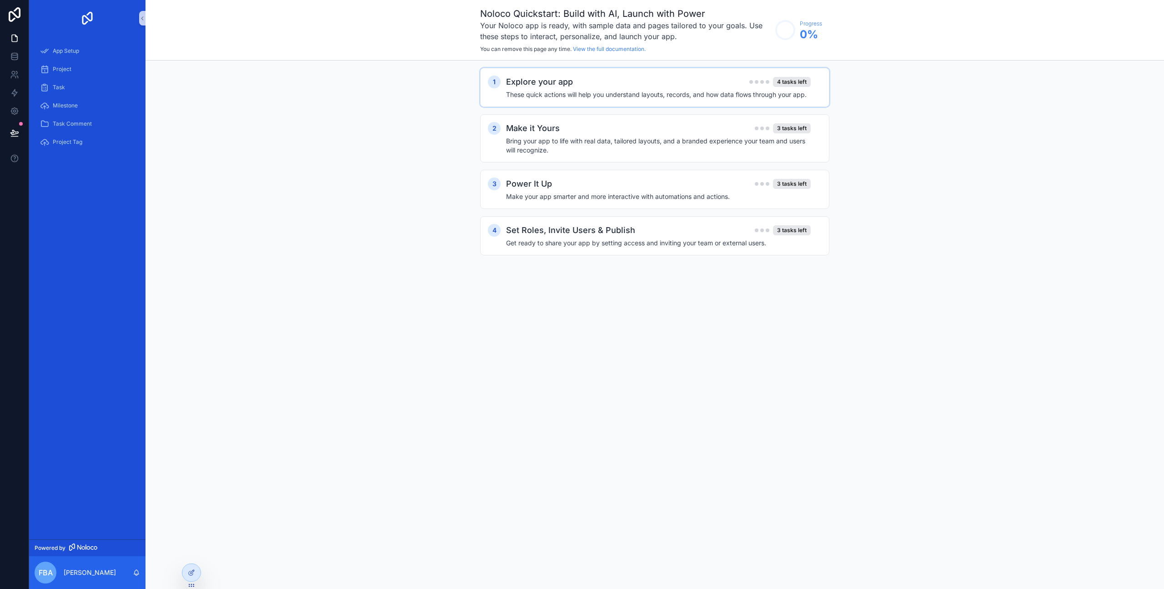
click at [510, 73] on div "1 Explore your app 4 tasks left These quick actions will help you understand la…" at bounding box center [654, 87] width 349 height 39
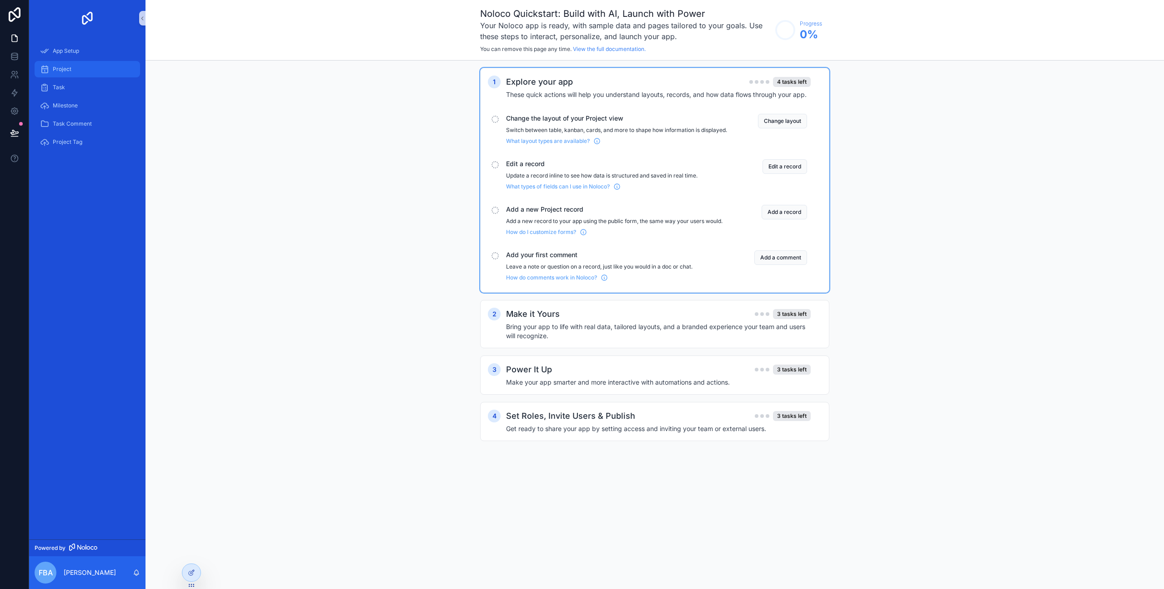
click at [89, 65] on div "Project" at bounding box center [87, 69] width 95 height 15
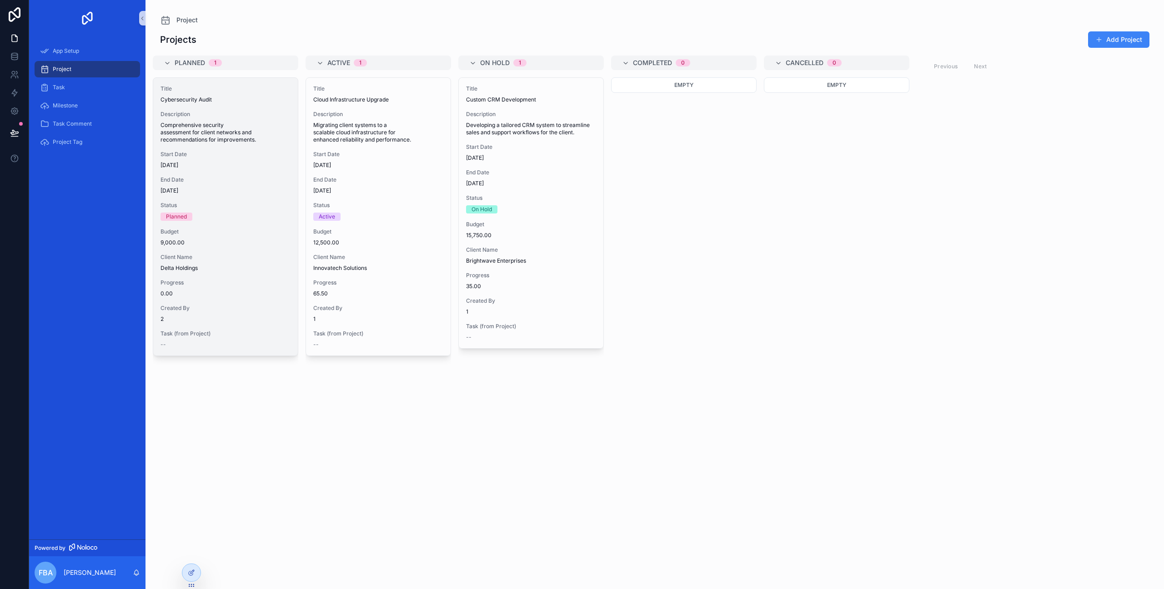
click at [216, 151] on span "Start Date" at bounding box center [226, 154] width 130 height 7
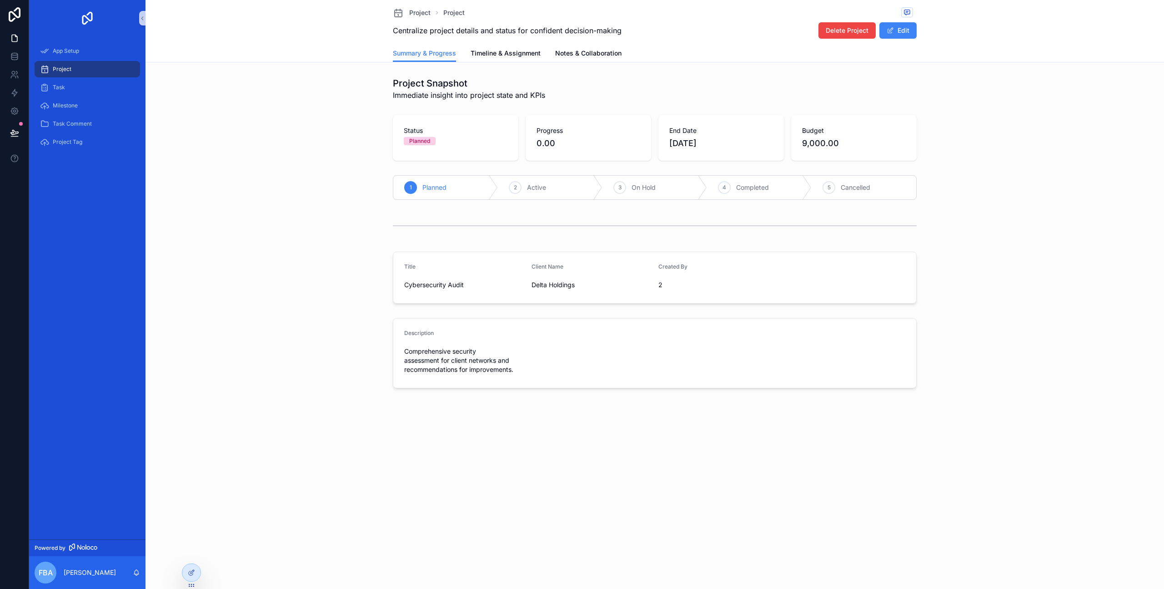
click at [477, 147] on div "Status Planned" at bounding box center [456, 137] width 126 height 45
click at [524, 185] on div "2 Active" at bounding box center [550, 188] width 105 height 24
click at [427, 191] on span "Planned" at bounding box center [435, 187] width 24 height 9
click at [440, 285] on span "Cybersecurity Audit" at bounding box center [464, 284] width 120 height 9
click at [465, 363] on span "Comprehensive security assessment for client networks and recommendations for i…" at bounding box center [464, 360] width 120 height 27
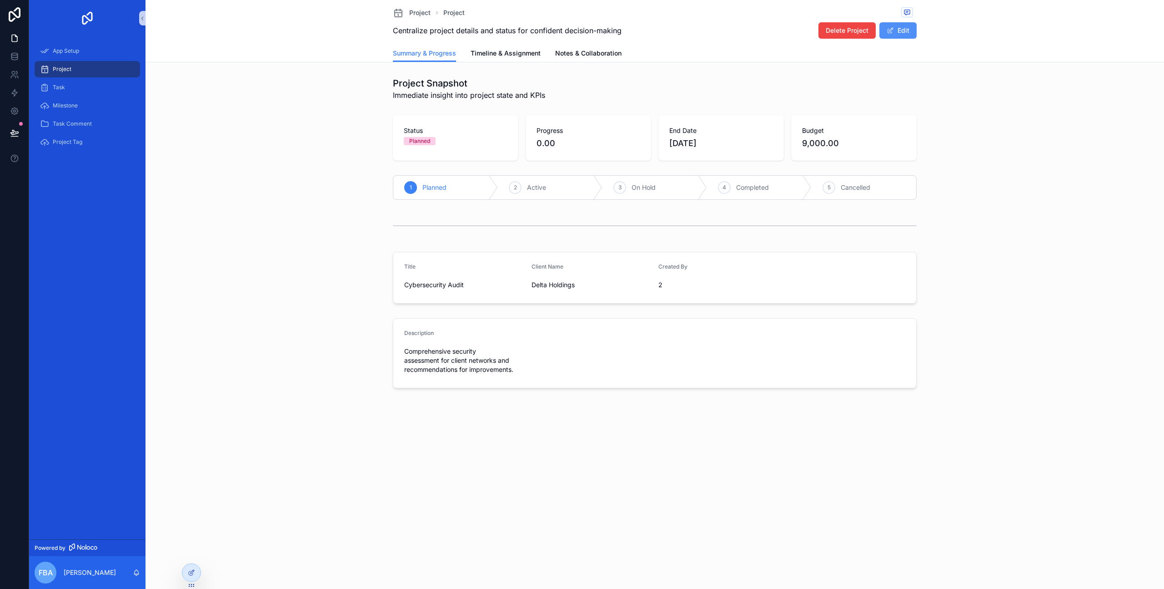
click at [889, 35] on button "Edit" at bounding box center [898, 30] width 37 height 16
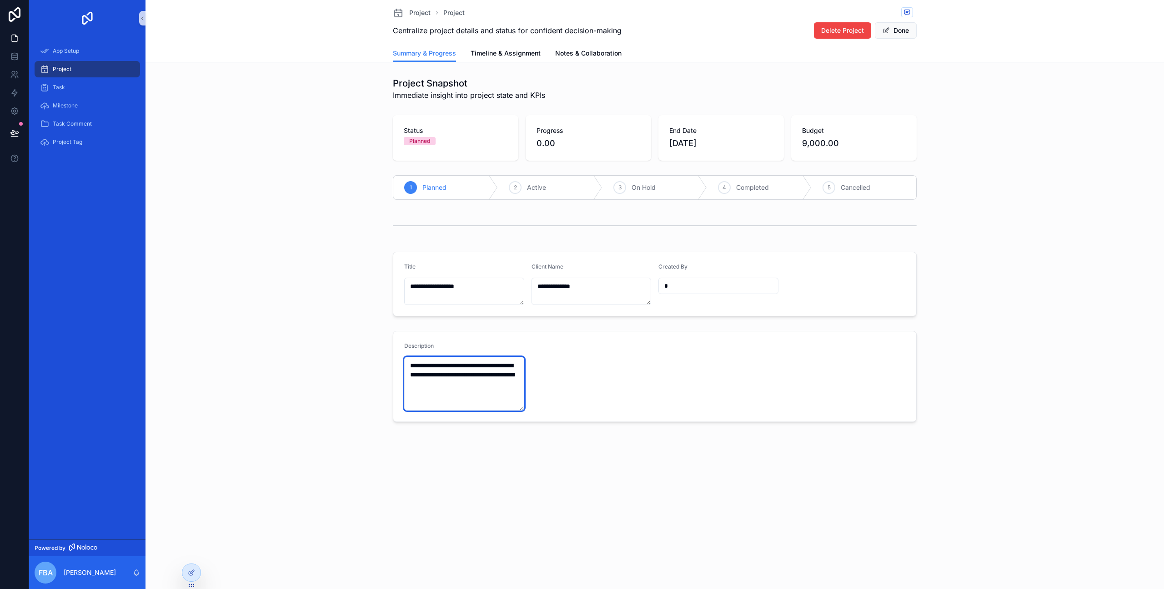
click at [497, 366] on textarea "**********" at bounding box center [464, 384] width 120 height 54
click at [883, 31] on span "scrollable content" at bounding box center [886, 30] width 7 height 7
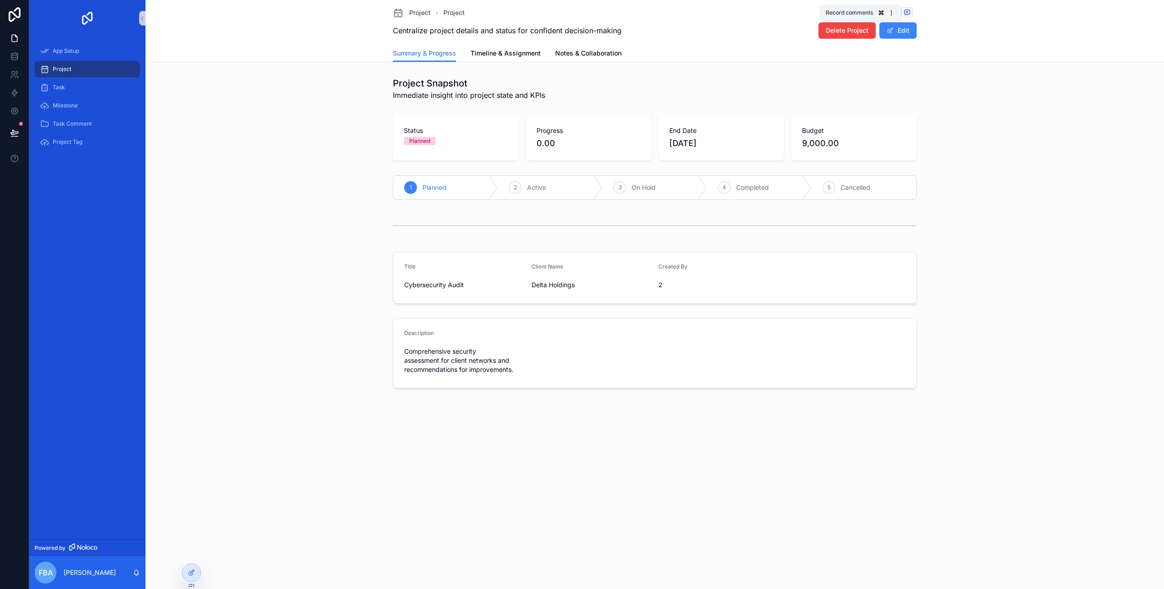
click at [910, 12] on icon "scrollable content" at bounding box center [907, 12] width 7 height 7
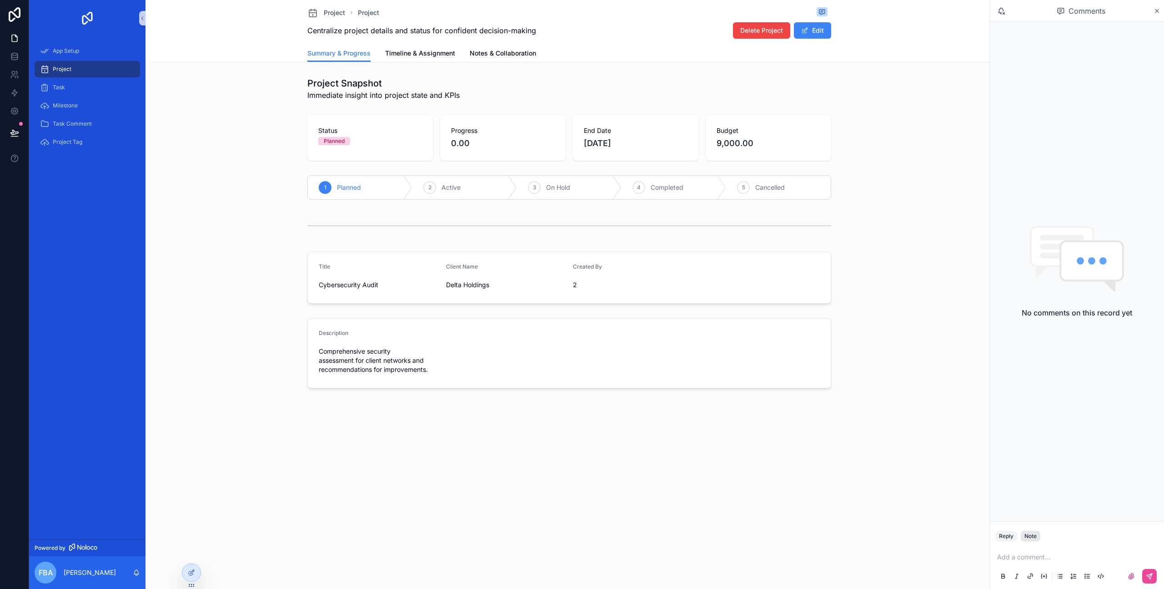
click at [1022, 531] on button "Note" at bounding box center [1031, 535] width 20 height 11
drag, startPoint x: 1009, startPoint y: 537, endPoint x: 1088, endPoint y: 139, distance: 405.8
click at [1010, 535] on button "Reply" at bounding box center [1007, 535] width 22 height 11
click at [1156, 15] on div "Comments" at bounding box center [1077, 11] width 174 height 22
click at [1161, 2] on div "Comments" at bounding box center [1077, 11] width 174 height 22
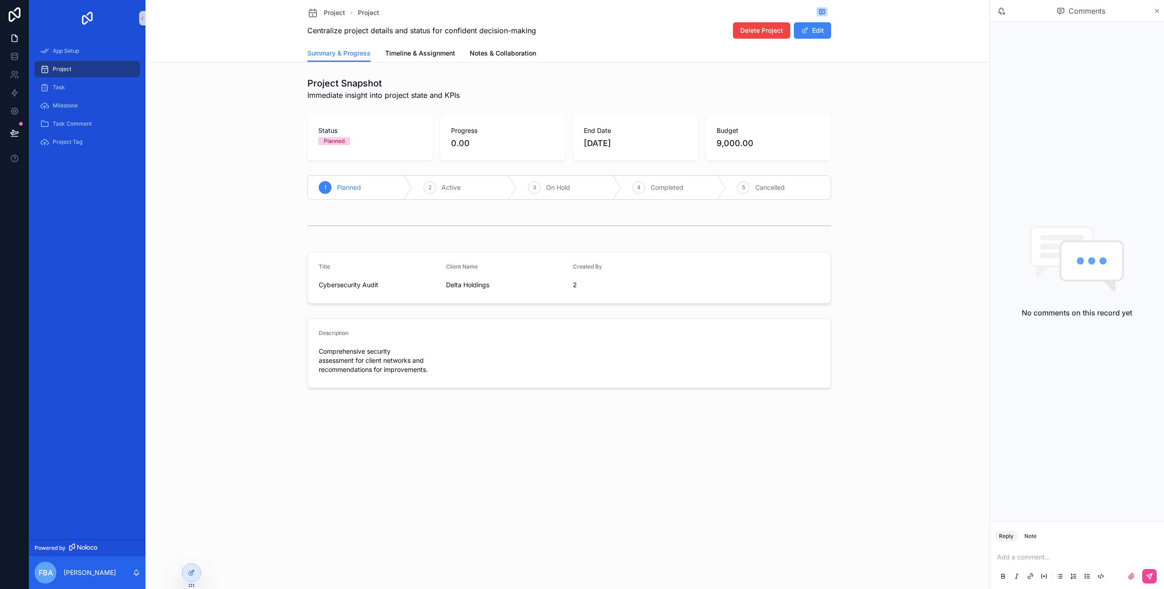
drag, startPoint x: 1149, startPoint y: 7, endPoint x: 1158, endPoint y: 9, distance: 8.8
click at [1150, 7] on div "Comments" at bounding box center [1081, 10] width 145 height 15
click at [1160, 9] on icon "scrollable content" at bounding box center [1157, 10] width 7 height 7
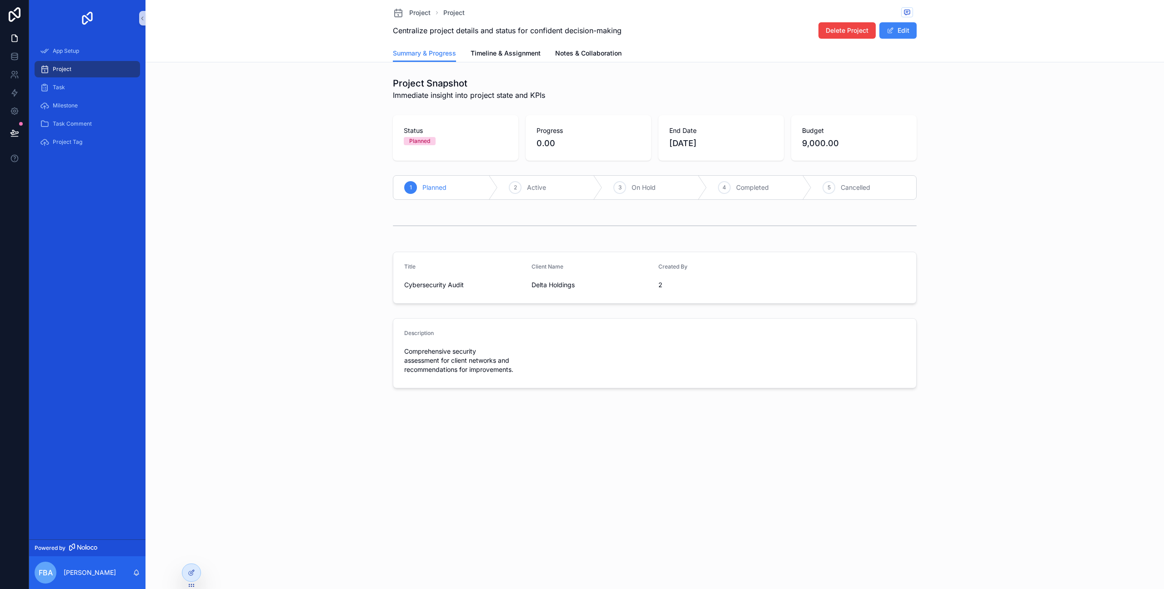
drag, startPoint x: 612, startPoint y: 114, endPoint x: 606, endPoint y: 121, distance: 9.4
click at [610, 116] on div "Status Planned Progress 0.00 End Date [DATE] Budget 9,000.00" at bounding box center [655, 137] width 1012 height 53
click at [586, 148] on span "0.00" at bounding box center [589, 143] width 104 height 13
click at [522, 56] on span "Timeline & Assignment" at bounding box center [506, 53] width 70 height 9
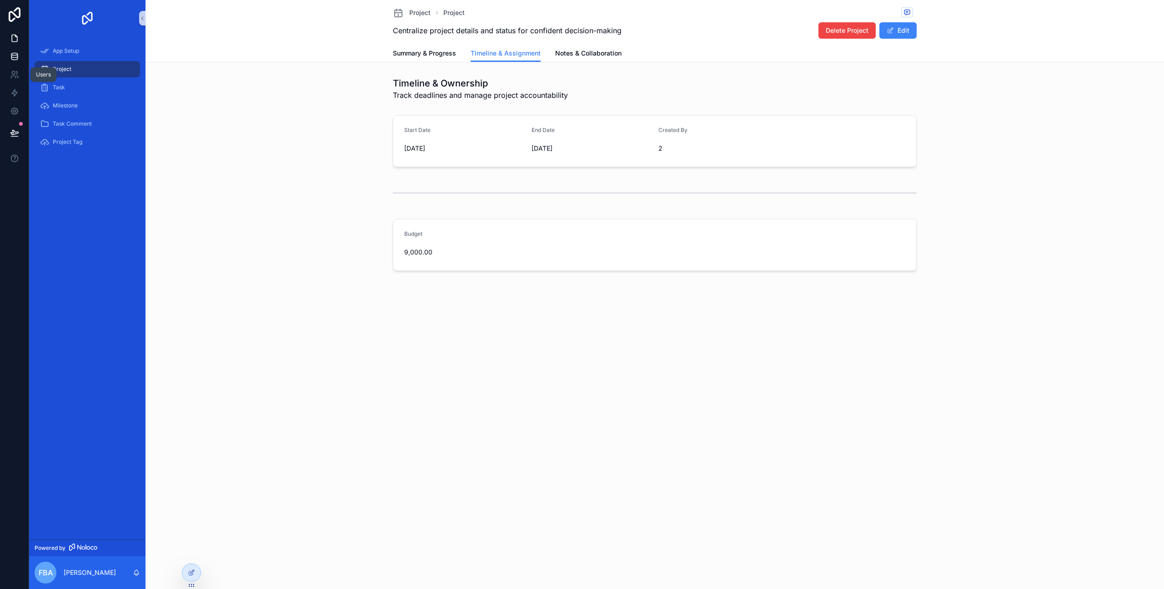
click at [13, 52] on icon at bounding box center [14, 56] width 9 height 9
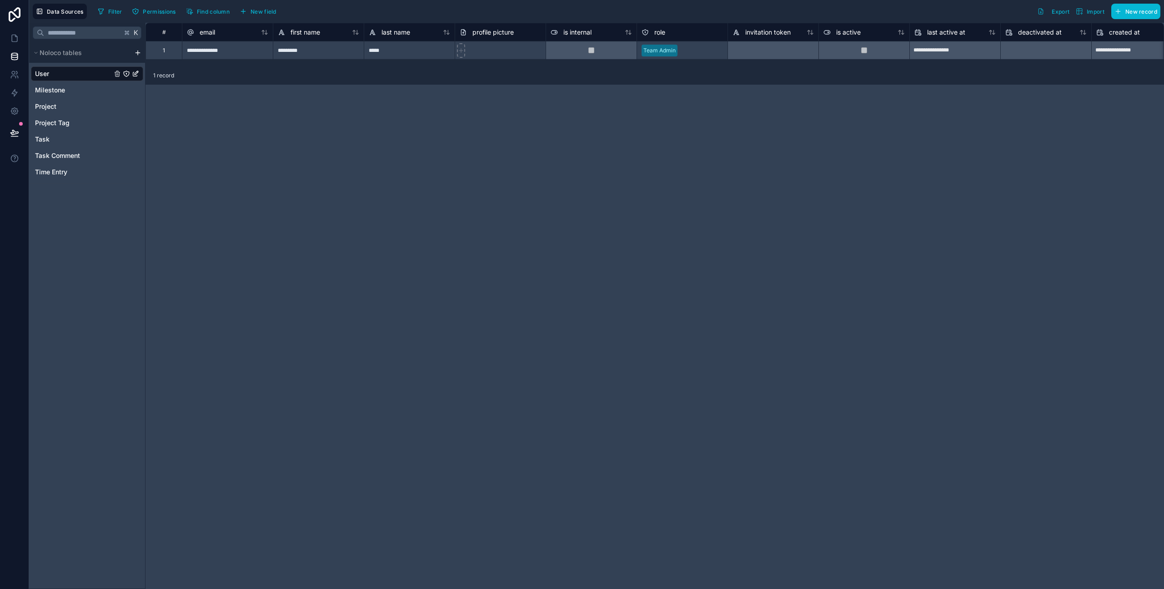
click at [65, 98] on div "User Milestone Project Project Tag Task Task Comment Time Entry" at bounding box center [87, 121] width 112 height 116
click at [69, 122] on span "Project Tag" at bounding box center [52, 122] width 35 height 9
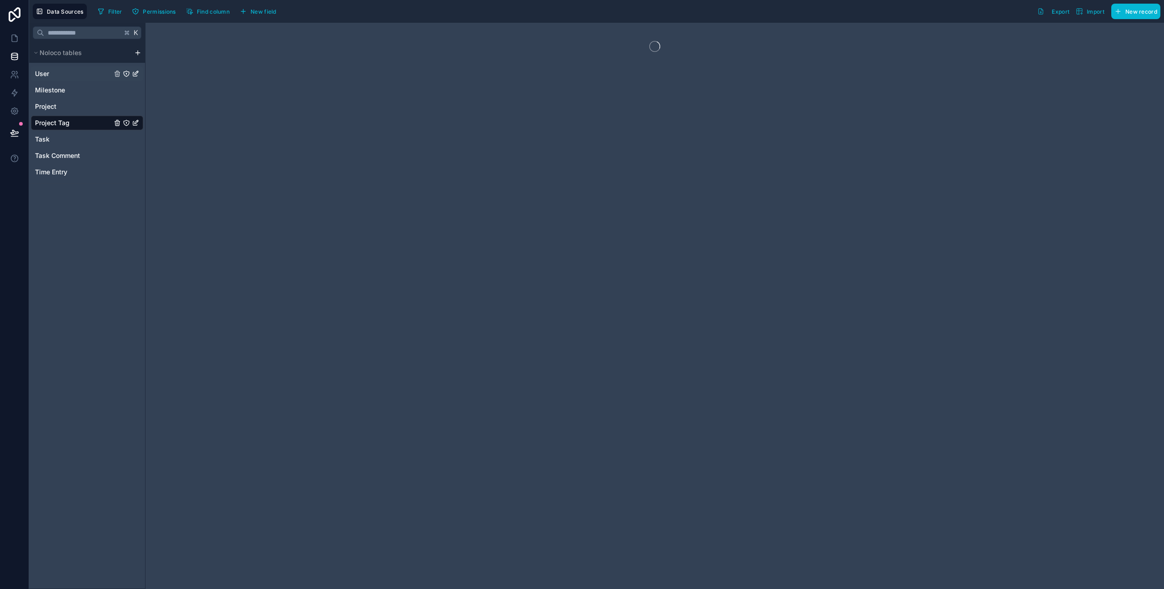
click at [75, 77] on div "User" at bounding box center [87, 73] width 112 height 15
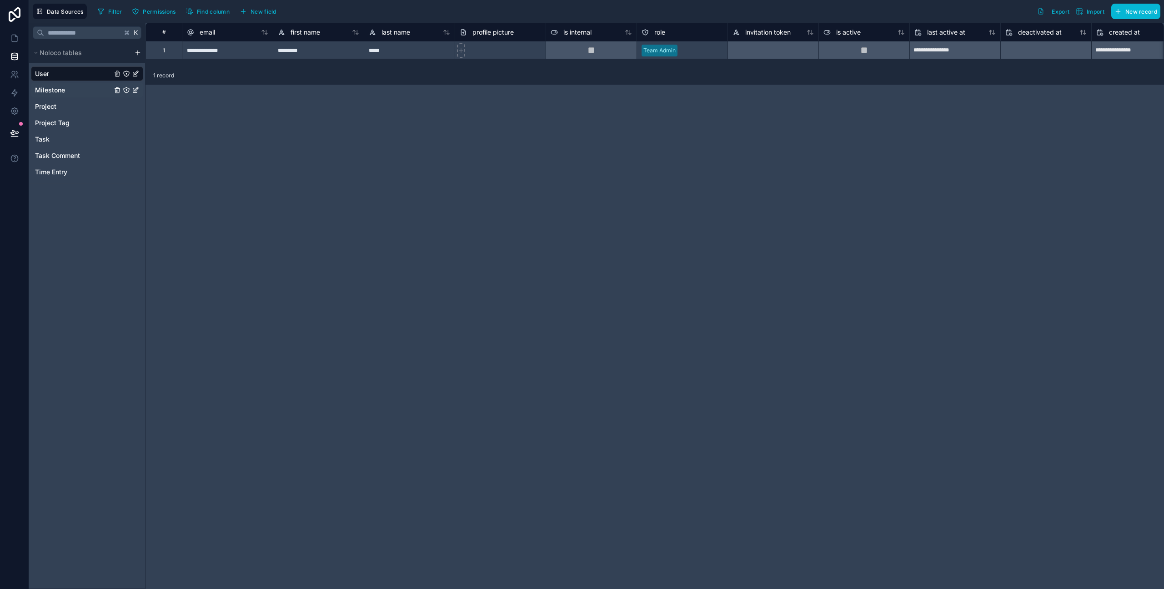
click at [83, 89] on div "Milestone" at bounding box center [87, 90] width 112 height 15
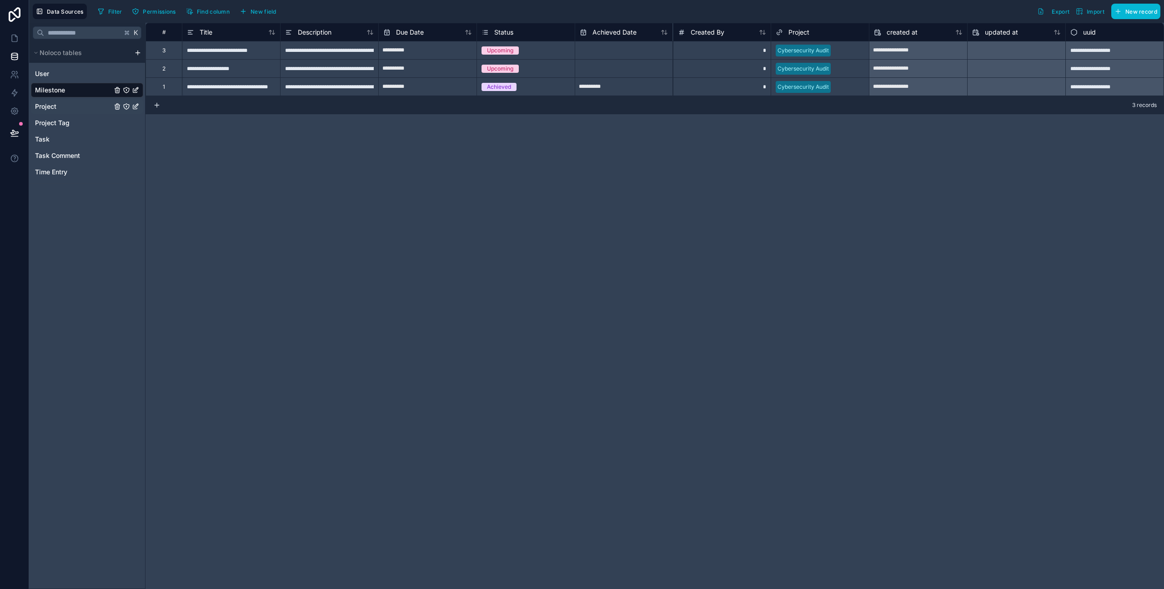
click at [66, 104] on div "Project" at bounding box center [87, 106] width 112 height 15
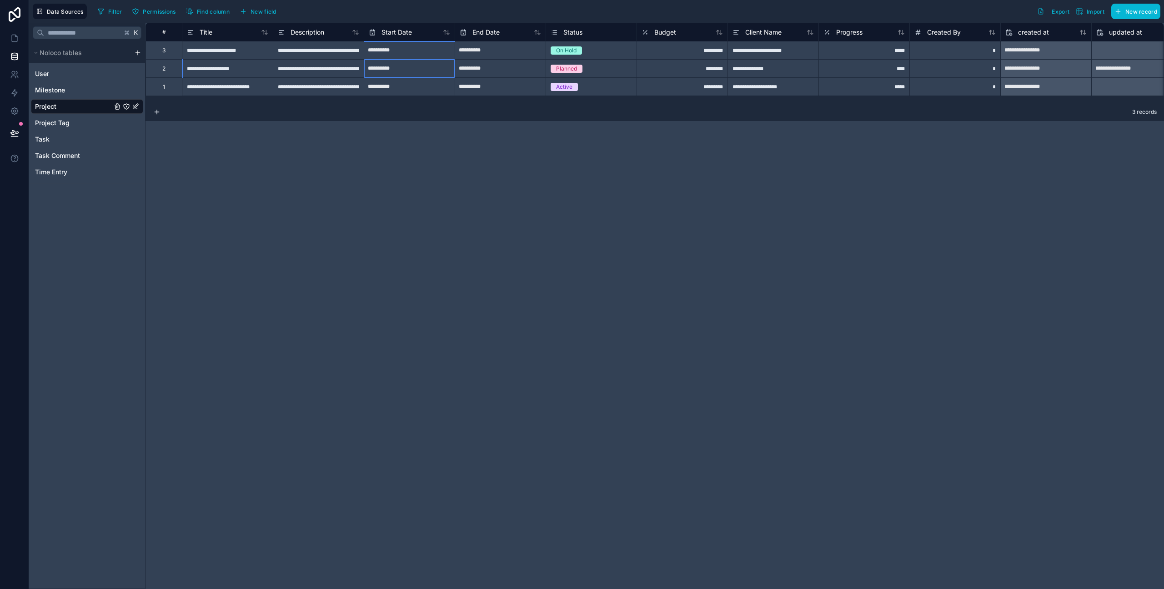
click at [407, 58] on input "**********" at bounding box center [409, 50] width 91 height 15
select select "****"
select select "*"
click at [455, 58] on input "**********" at bounding box center [409, 50] width 91 height 15
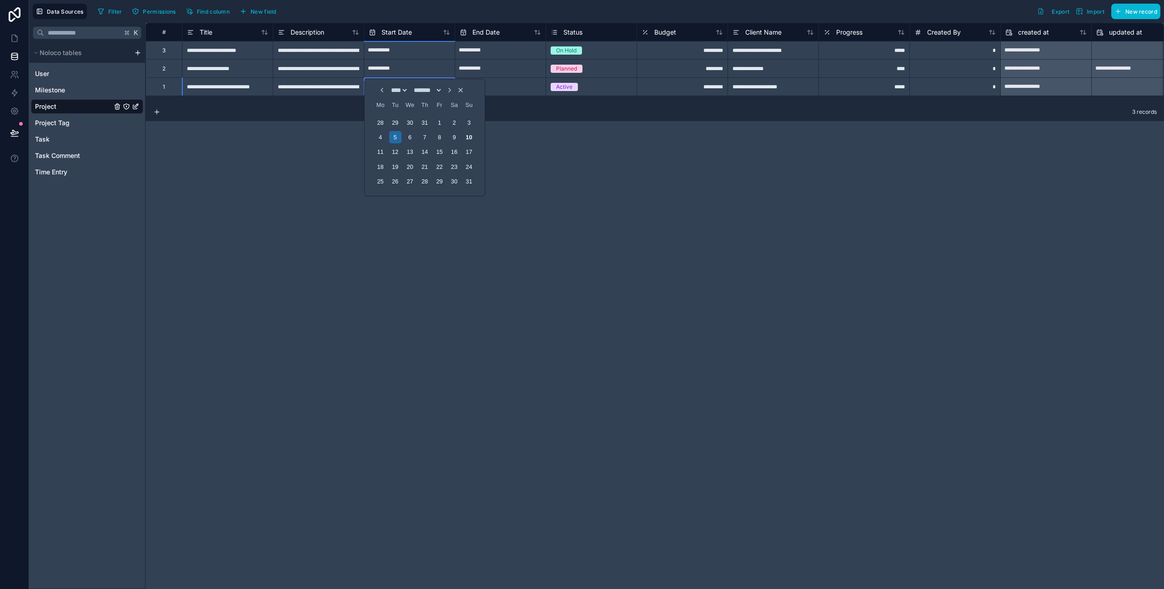
select select "****"
select select "*"
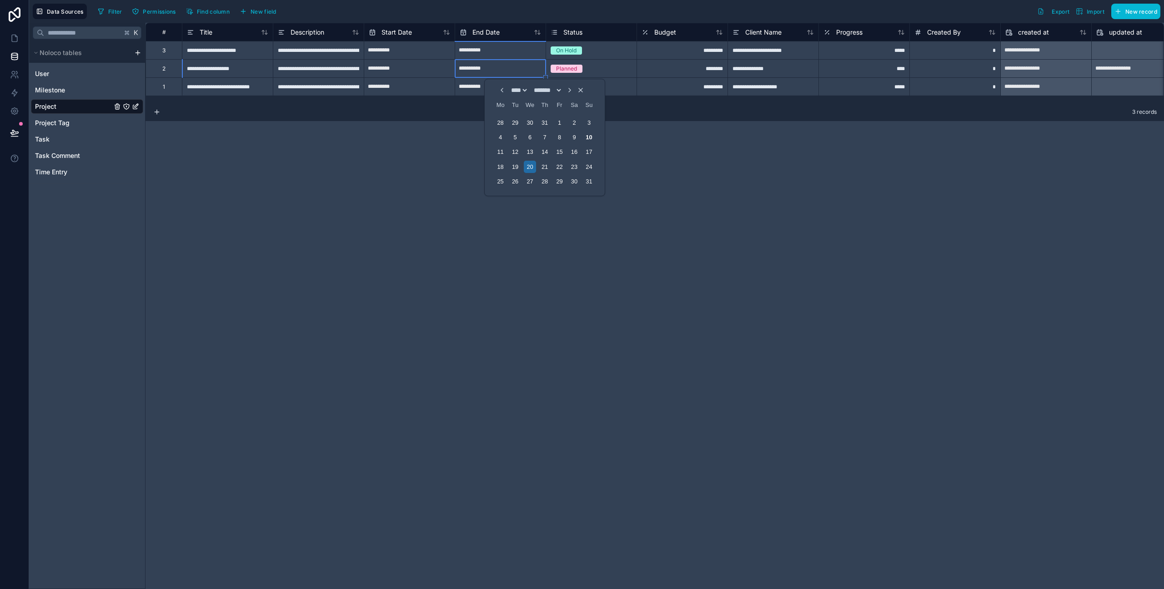
click at [965, 53] on div "*" at bounding box center [955, 50] width 91 height 18
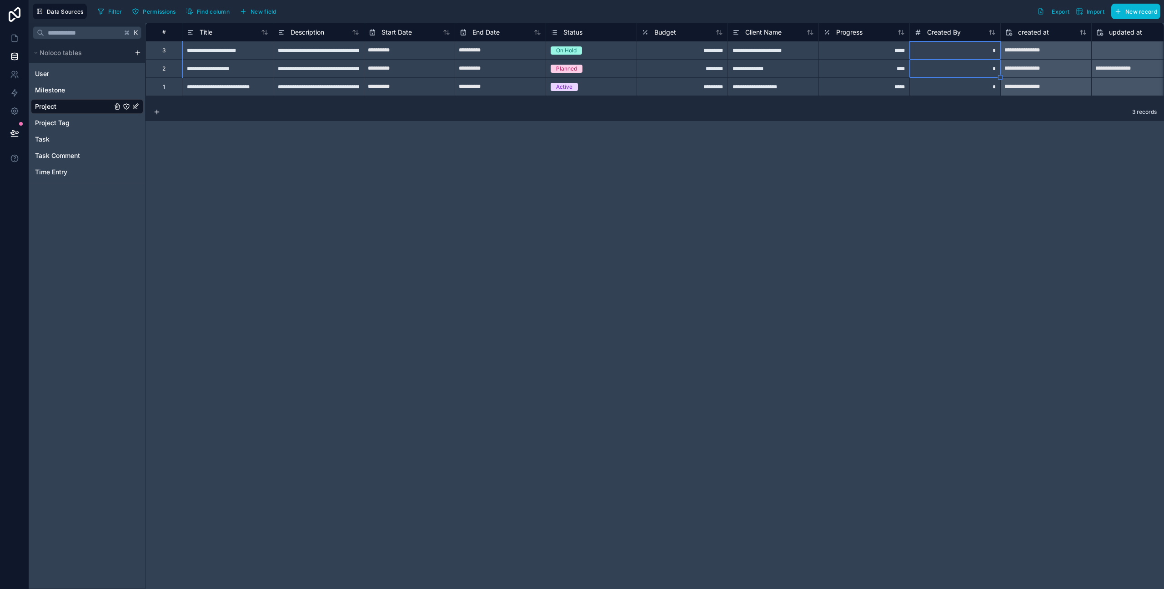
click at [852, 60] on div "****" at bounding box center [864, 68] width 91 height 18
click at [855, 56] on div "*****" at bounding box center [864, 50] width 91 height 18
click at [782, 40] on div "Client Name" at bounding box center [773, 32] width 91 height 18
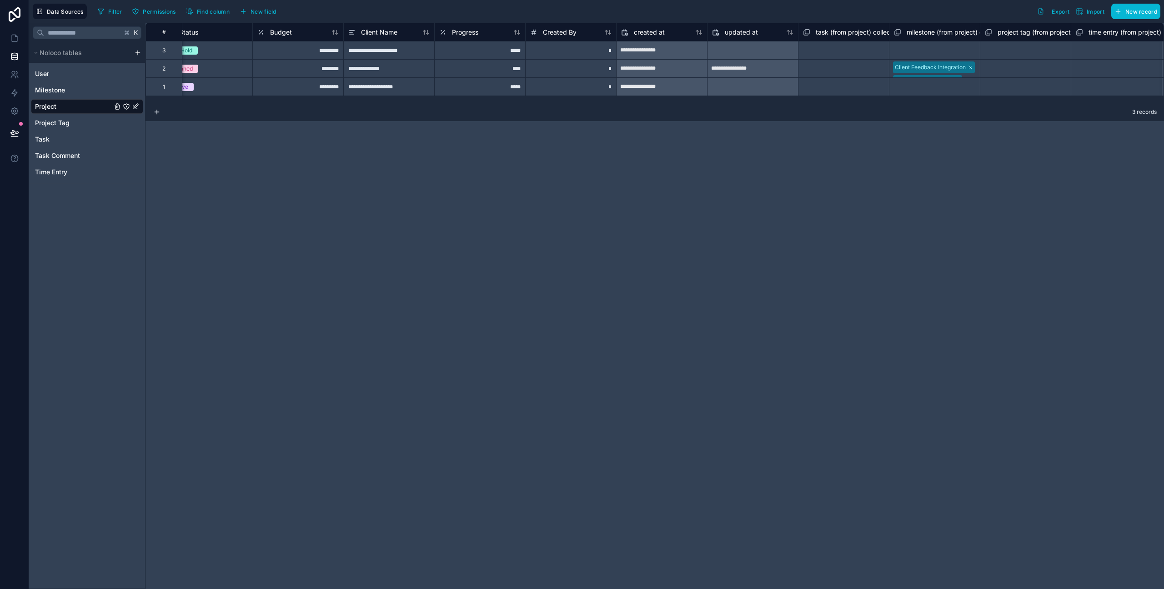
scroll to position [0, 474]
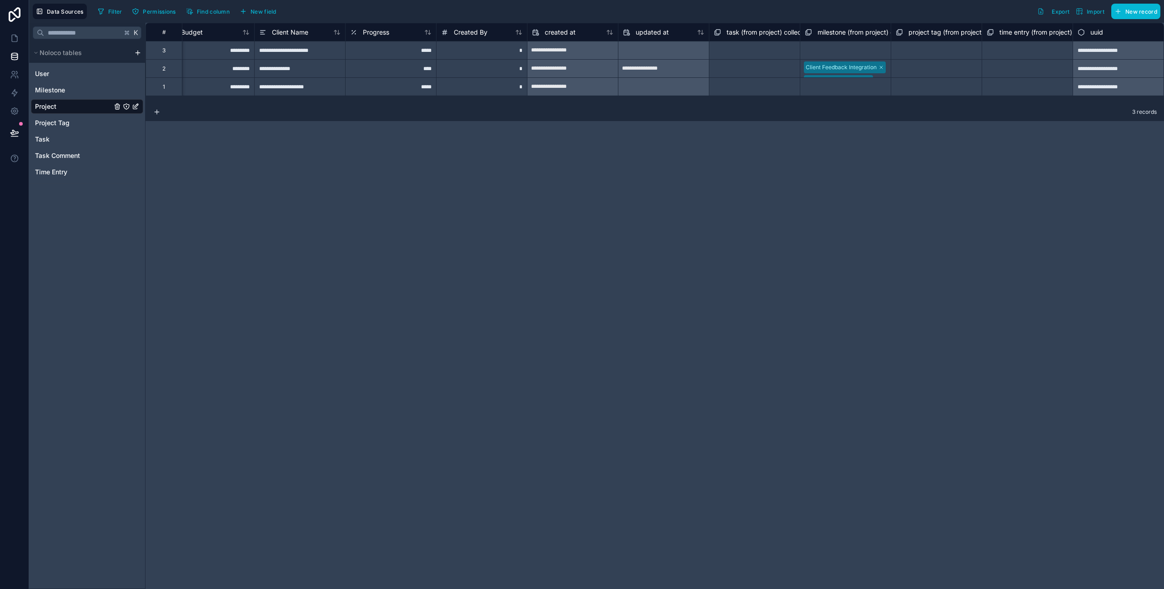
click at [762, 67] on div "Select a task (from project) collection" at bounding box center [754, 69] width 81 height 15
click at [762, 67] on div "Select a task (from project) collection" at bounding box center [755, 69] width 80 height 15
click at [1151, 16] on button "New record" at bounding box center [1136, 11] width 49 height 15
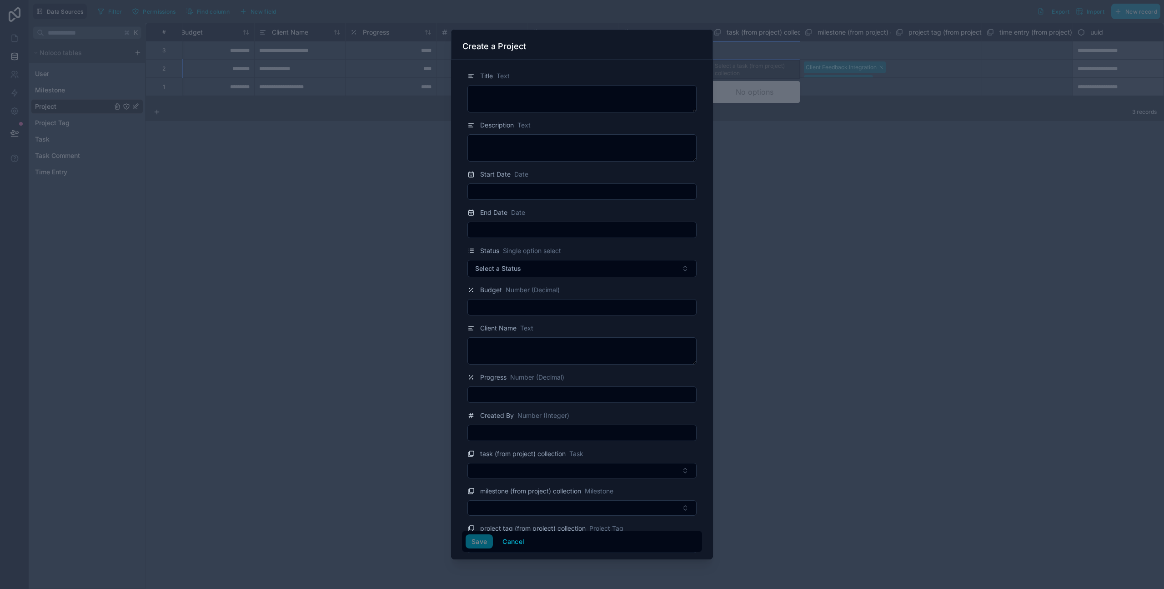
scroll to position [67, 0]
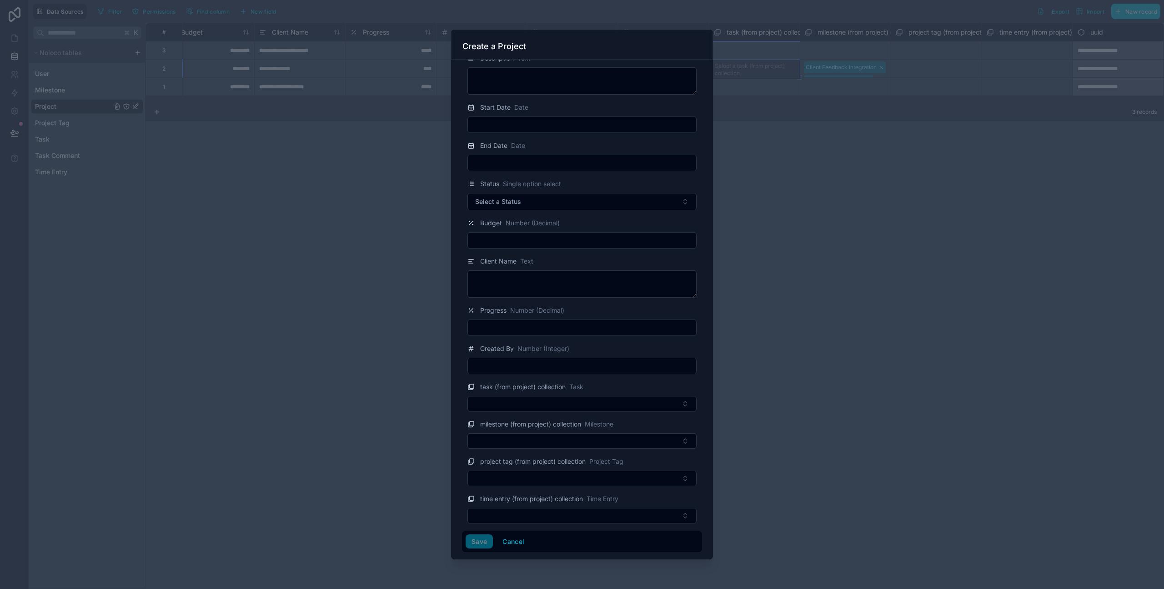
click at [287, 247] on div at bounding box center [582, 294] width 1164 height 589
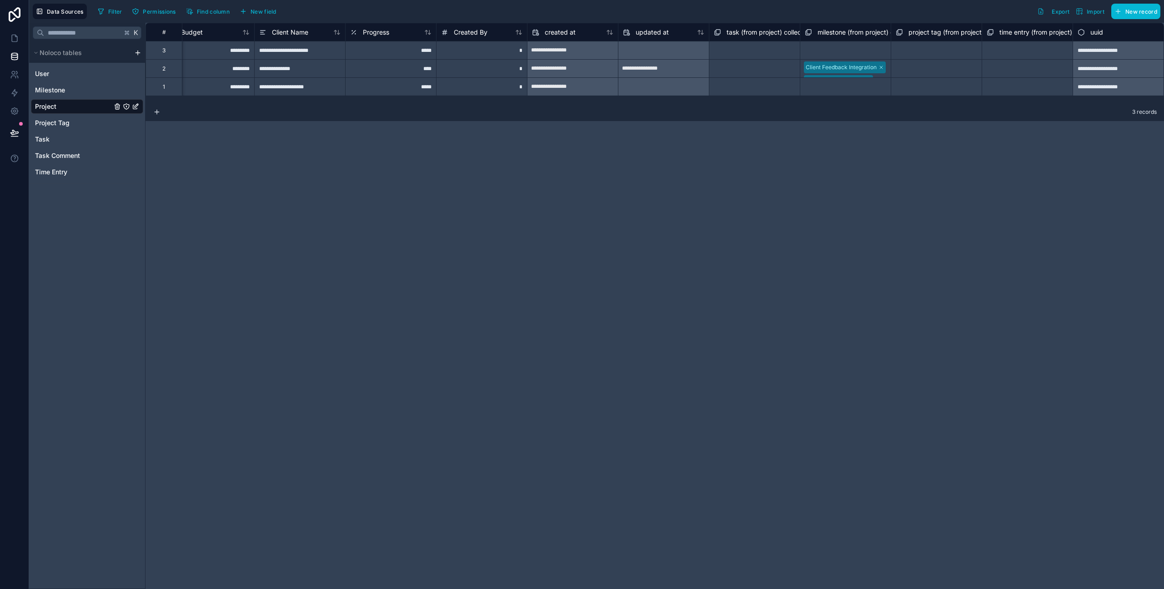
click at [152, 112] on div "3 records" at bounding box center [655, 112] width 1019 height 18
click at [156, 113] on icon at bounding box center [156, 111] width 7 height 7
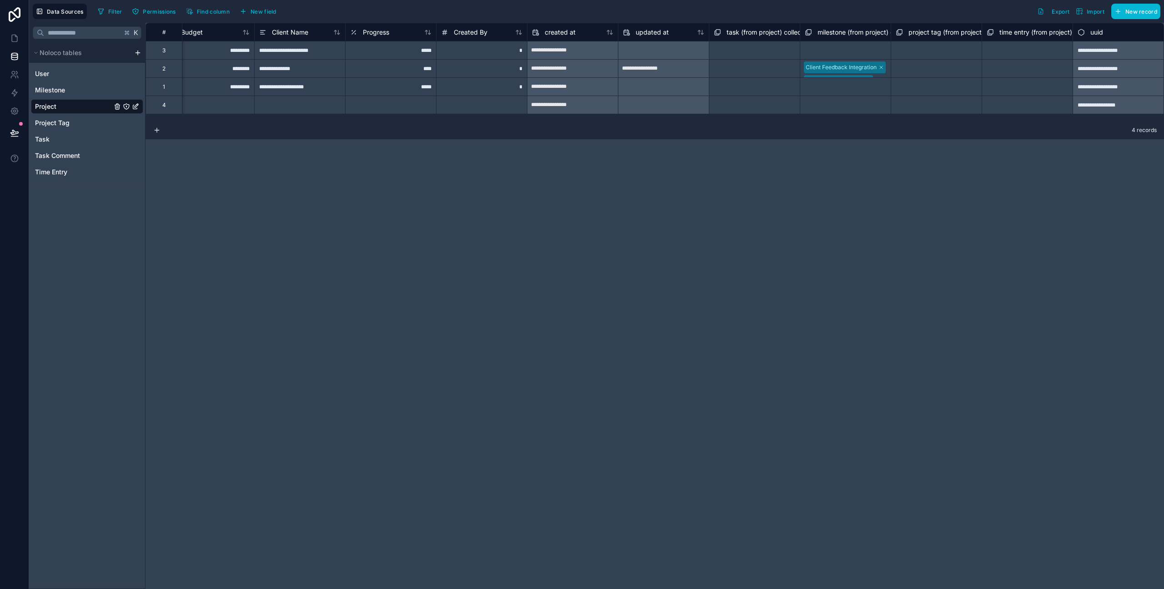
click at [214, 108] on div at bounding box center [208, 105] width 91 height 18
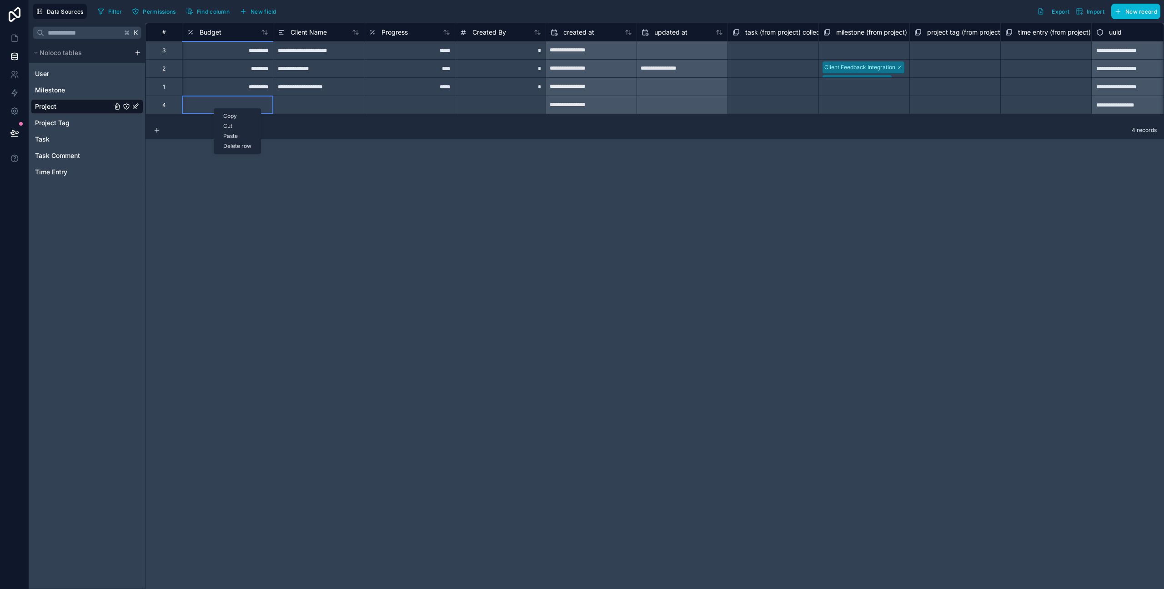
click at [244, 146] on div "Delete row" at bounding box center [237, 146] width 46 height 10
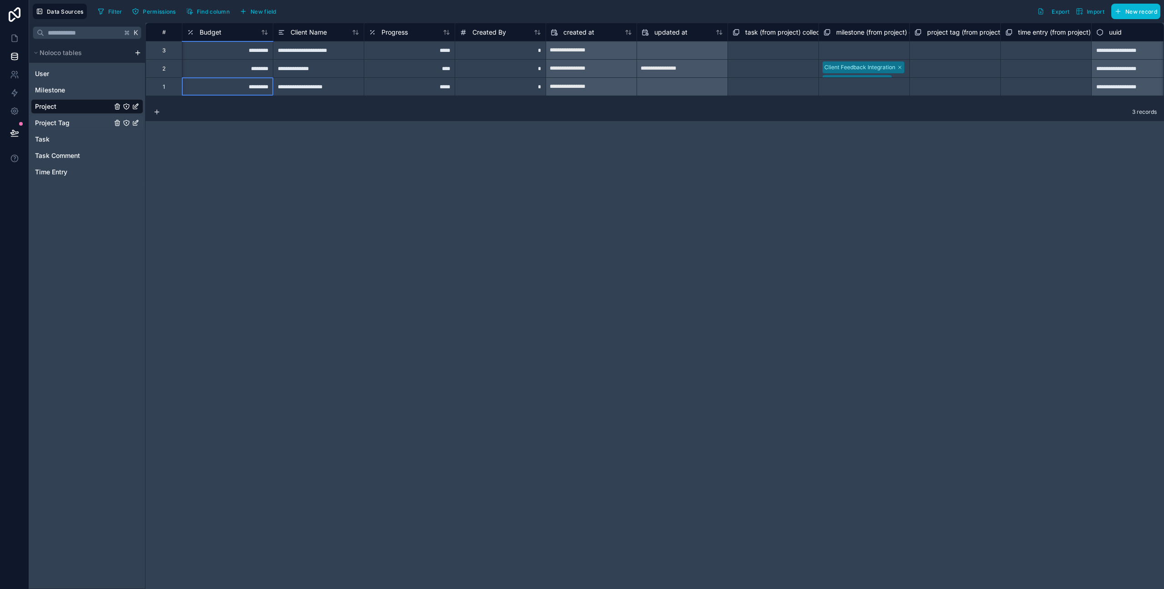
click at [82, 121] on div "Project Tag" at bounding box center [87, 123] width 112 height 15
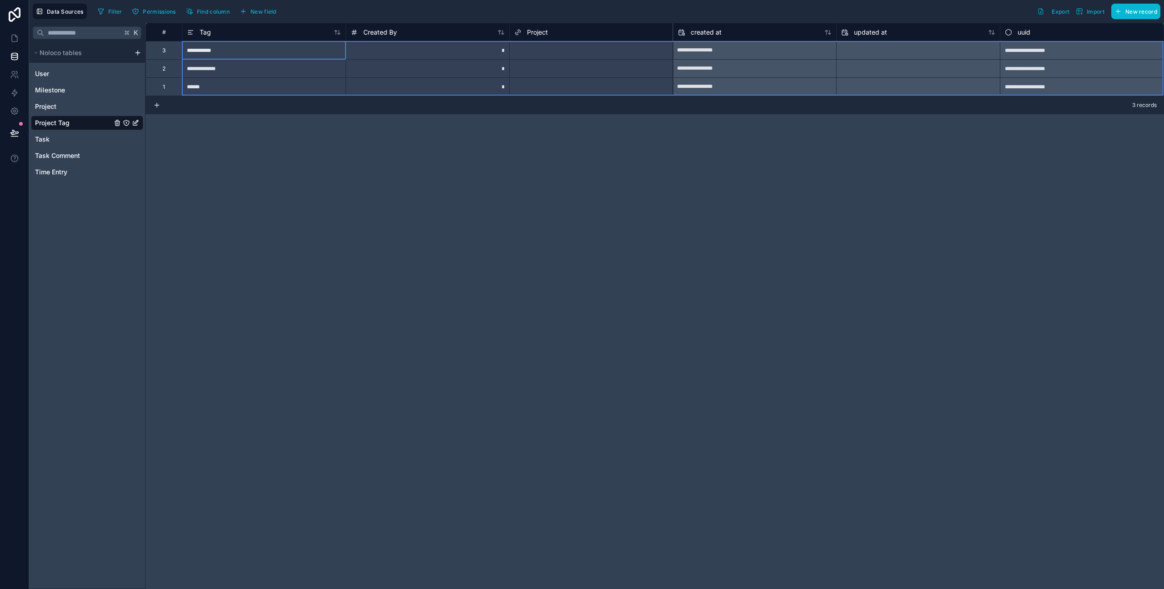
drag, startPoint x: 149, startPoint y: 50, endPoint x: 162, endPoint y: 106, distance: 57.5
click at [162, 106] on div "**********" at bounding box center [655, 306] width 1019 height 566
click at [160, 135] on div "**********" at bounding box center [655, 306] width 1019 height 566
click at [50, 170] on span "Time Entry" at bounding box center [51, 171] width 32 height 9
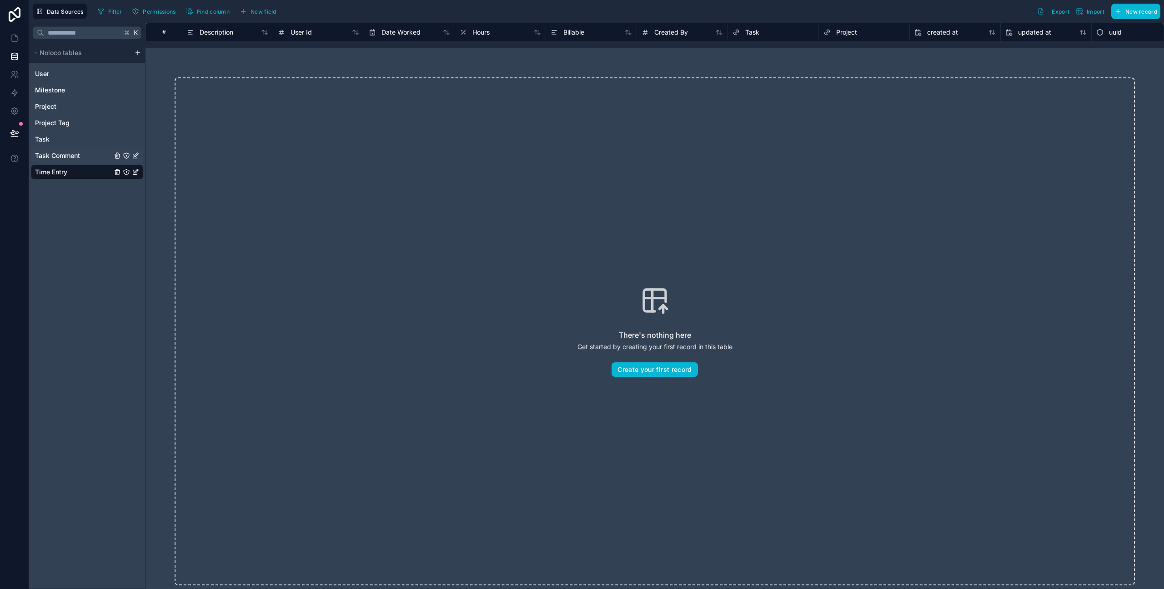
click at [75, 150] on div "Task Comment" at bounding box center [87, 155] width 112 height 15
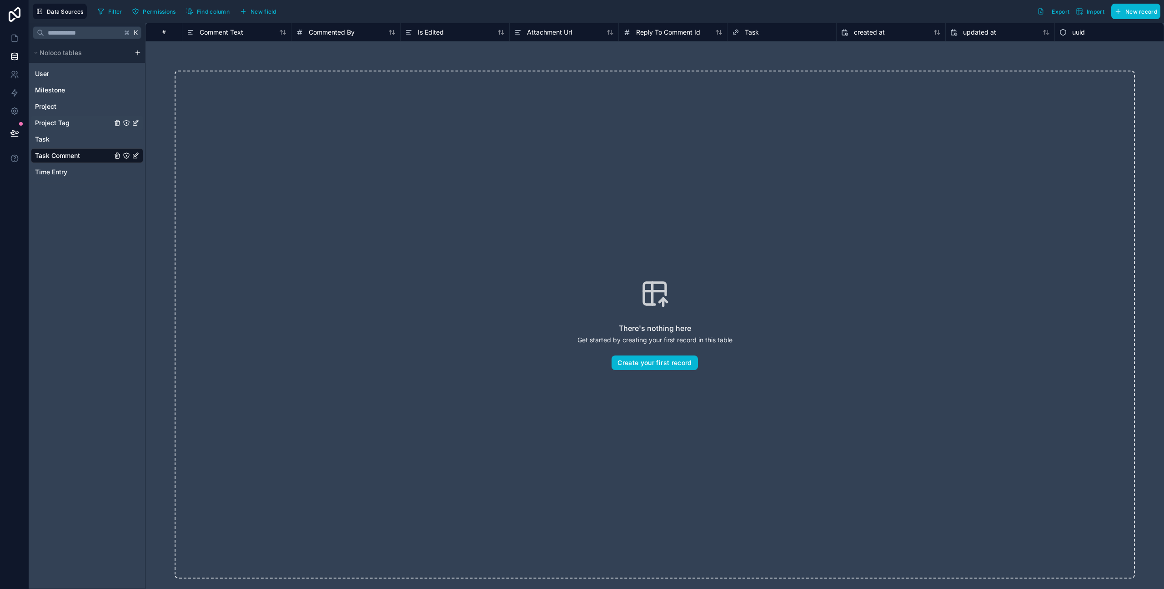
click at [71, 128] on div "Project Tag" at bounding box center [87, 123] width 112 height 15
click at [14, 35] on icon at bounding box center [14, 38] width 5 height 7
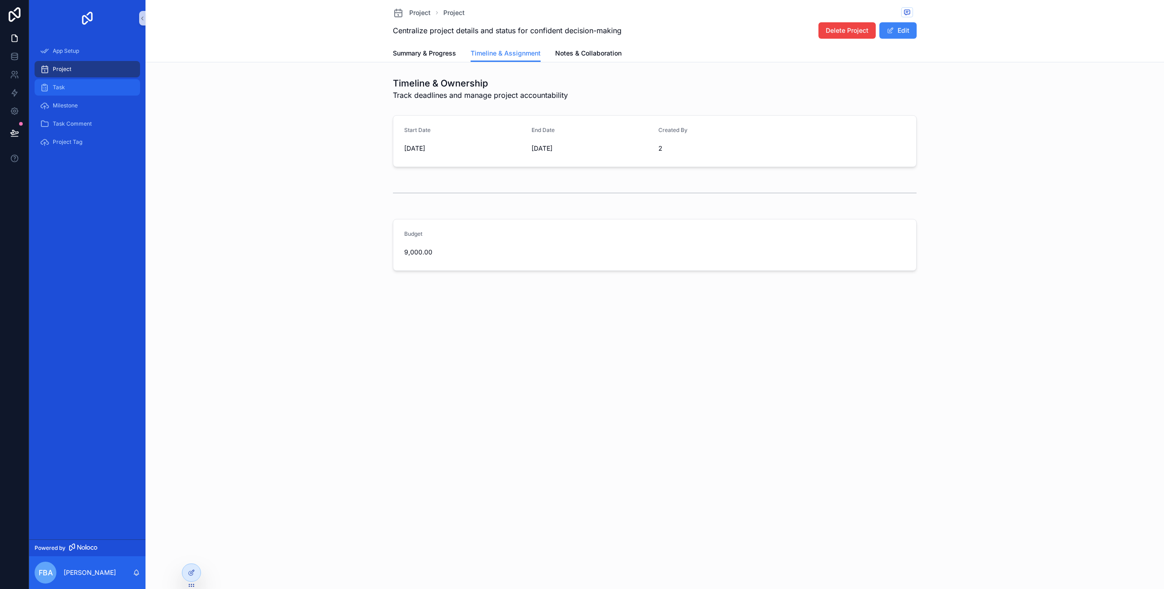
click at [96, 92] on div "Task" at bounding box center [87, 87] width 95 height 15
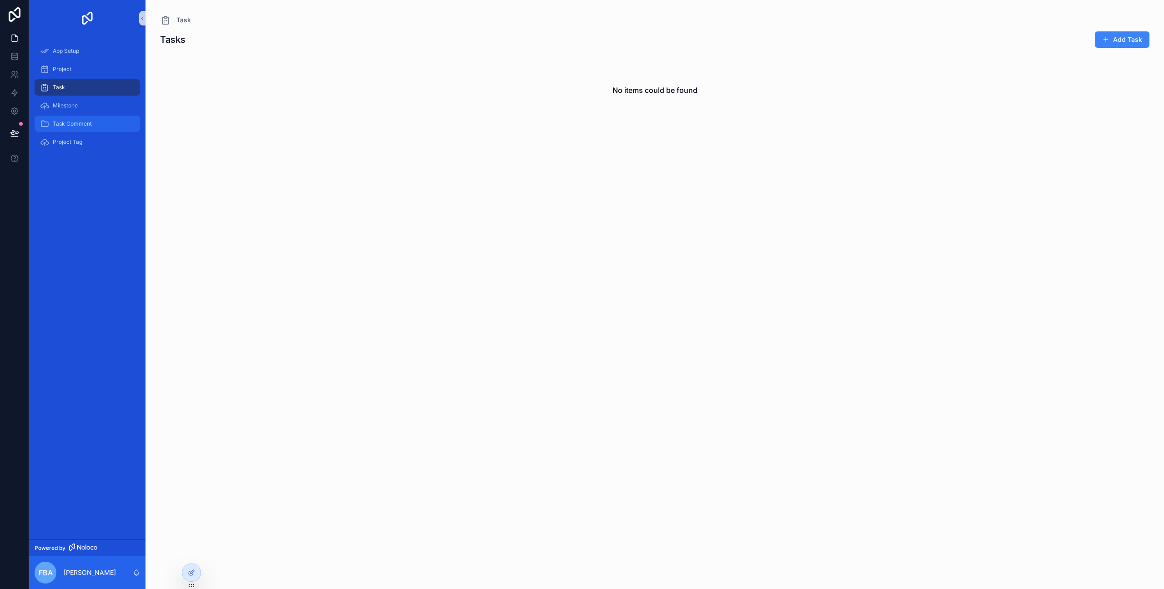
click at [92, 118] on div "Task Comment" at bounding box center [87, 123] width 95 height 15
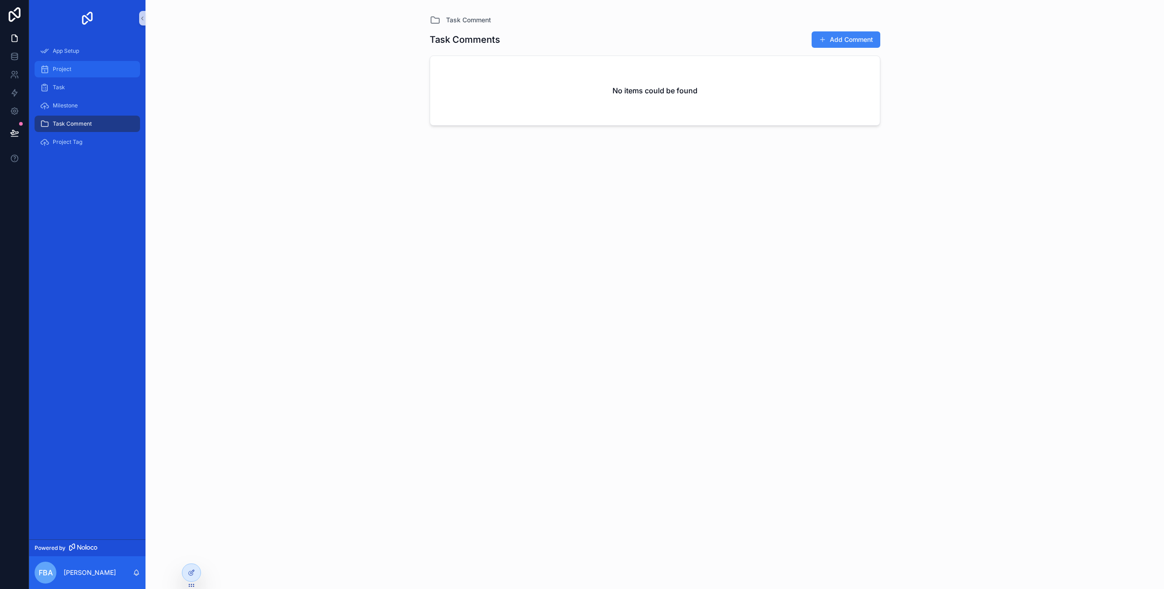
click at [67, 62] on div "Project" at bounding box center [87, 69] width 95 height 15
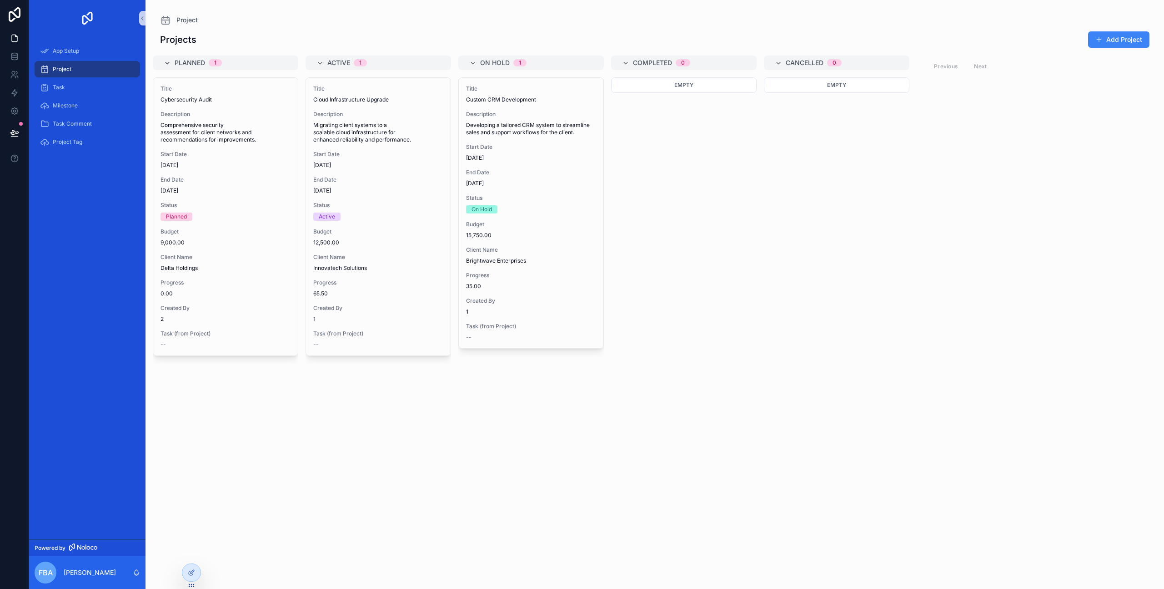
click at [167, 64] on icon "scrollable content" at bounding box center [167, 63] width 7 height 7
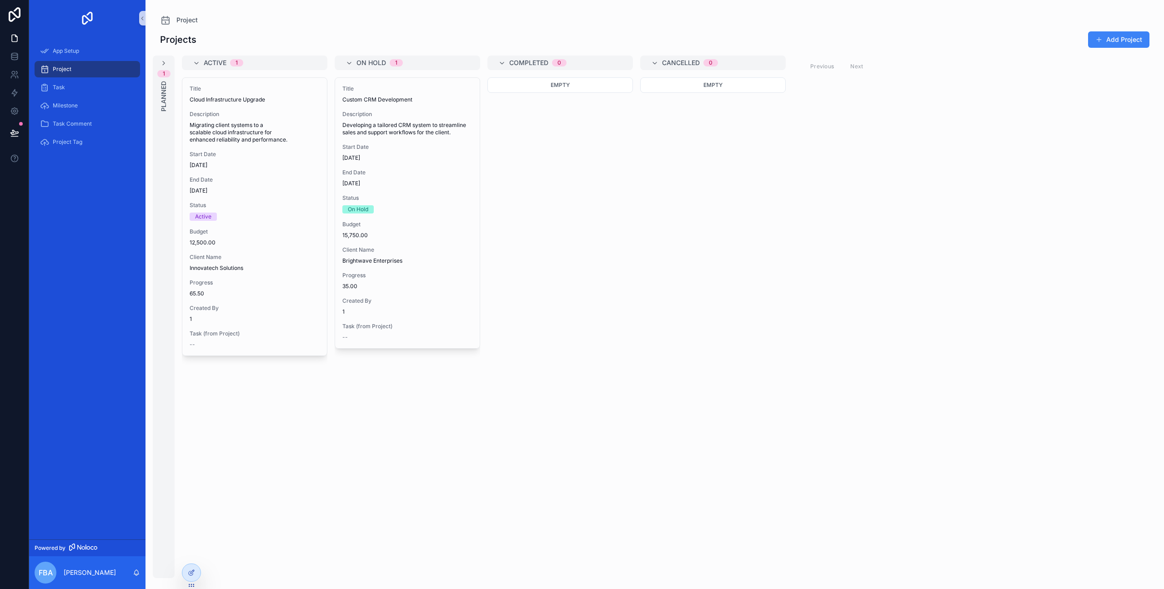
click at [191, 66] on div "Active 1" at bounding box center [255, 62] width 146 height 15
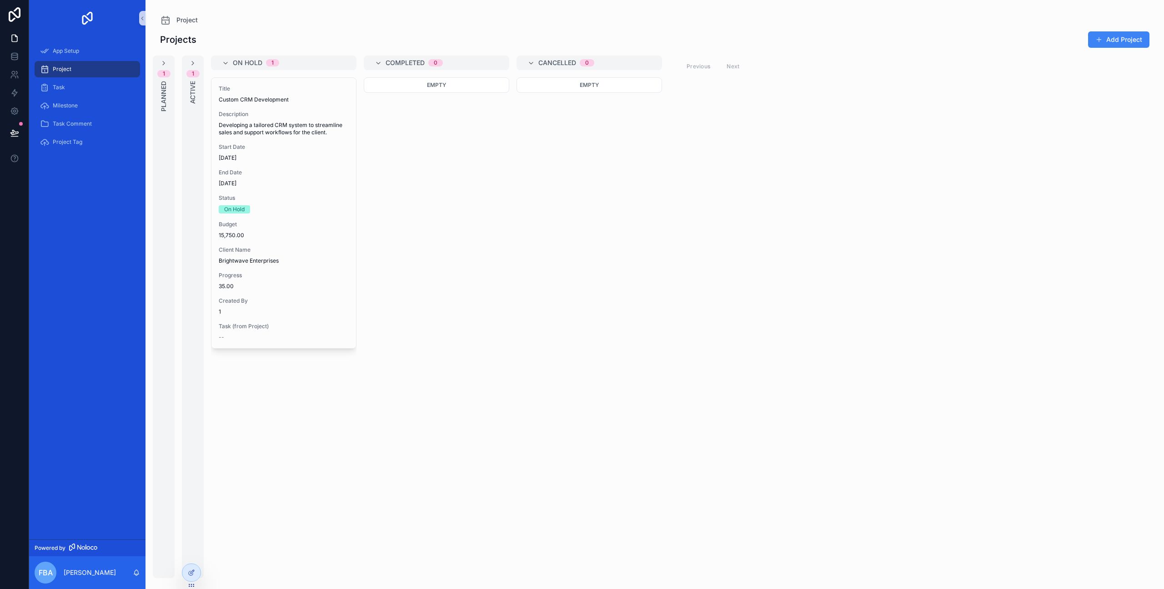
click at [237, 64] on span "On Hold" at bounding box center [248, 62] width 30 height 9
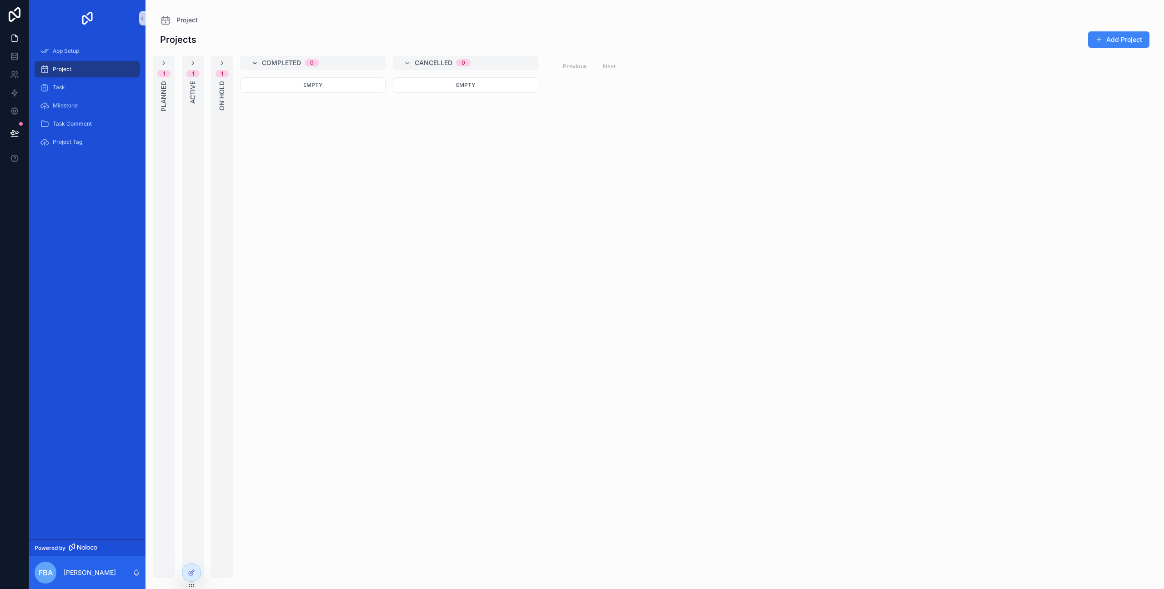
click at [257, 62] on icon "scrollable content" at bounding box center [254, 63] width 7 height 7
click at [288, 59] on div "Cancelled 0" at bounding box center [342, 62] width 124 height 7
click at [277, 61] on icon "scrollable content" at bounding box center [280, 63] width 7 height 7
click at [257, 62] on div "0 Completed" at bounding box center [251, 316] width 22 height 522
click at [223, 64] on icon "scrollable content" at bounding box center [221, 63] width 7 height 7
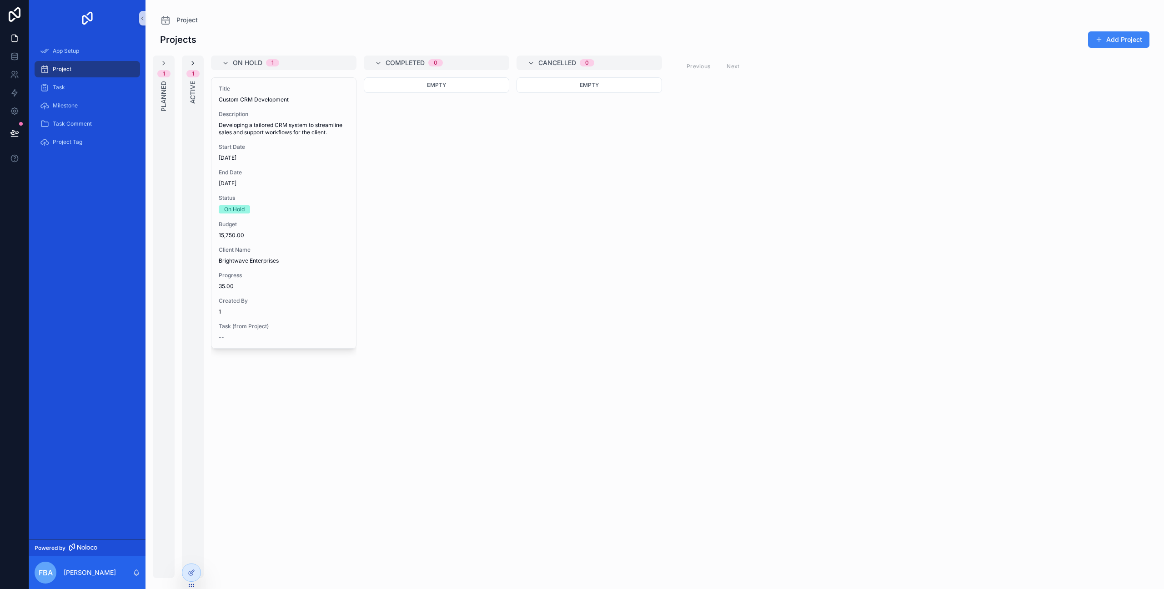
click at [190, 65] on icon "scrollable content" at bounding box center [192, 63] width 7 height 7
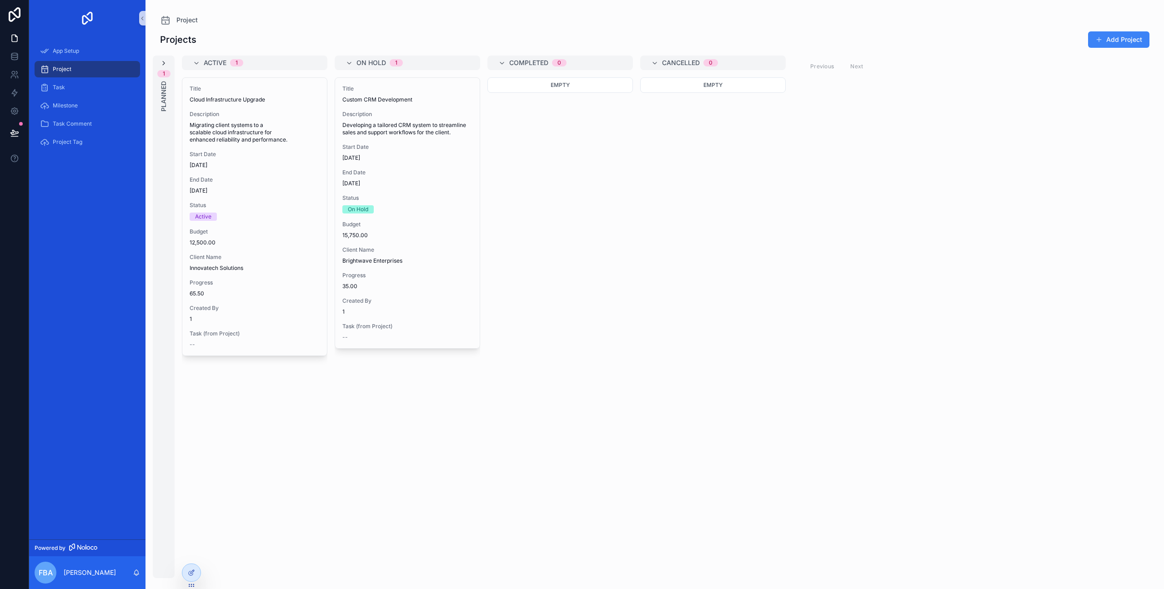
click at [163, 63] on icon "scrollable content" at bounding box center [163, 63] width 7 height 7
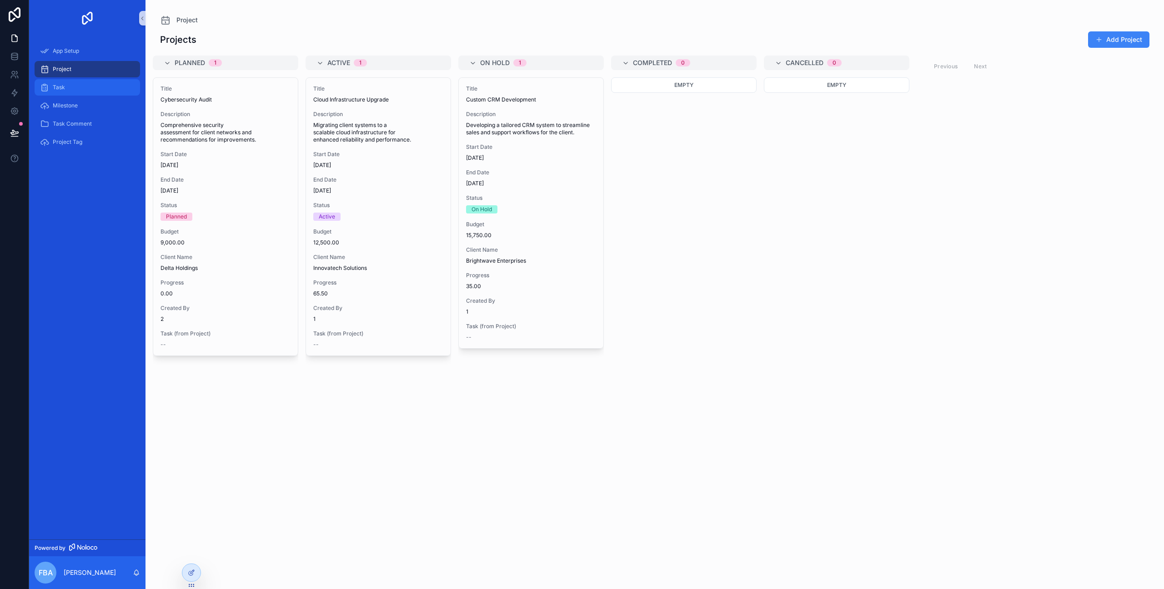
click at [62, 86] on span "Task" at bounding box center [59, 87] width 12 height 7
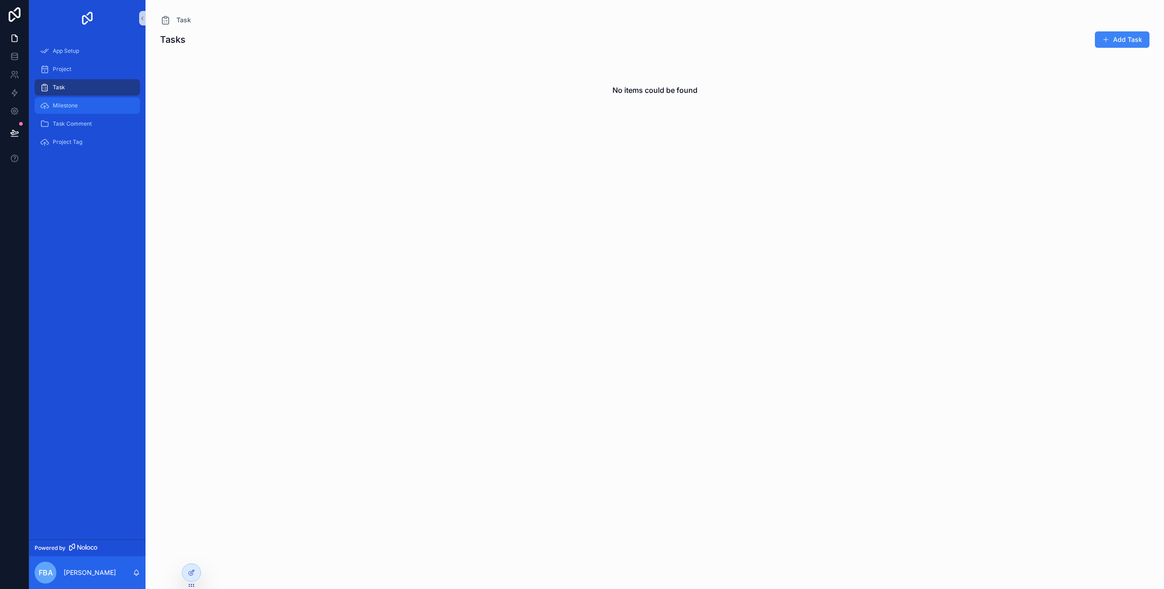
click at [81, 110] on div "Milestone" at bounding box center [87, 105] width 95 height 15
